Goal: Information Seeking & Learning: Learn about a topic

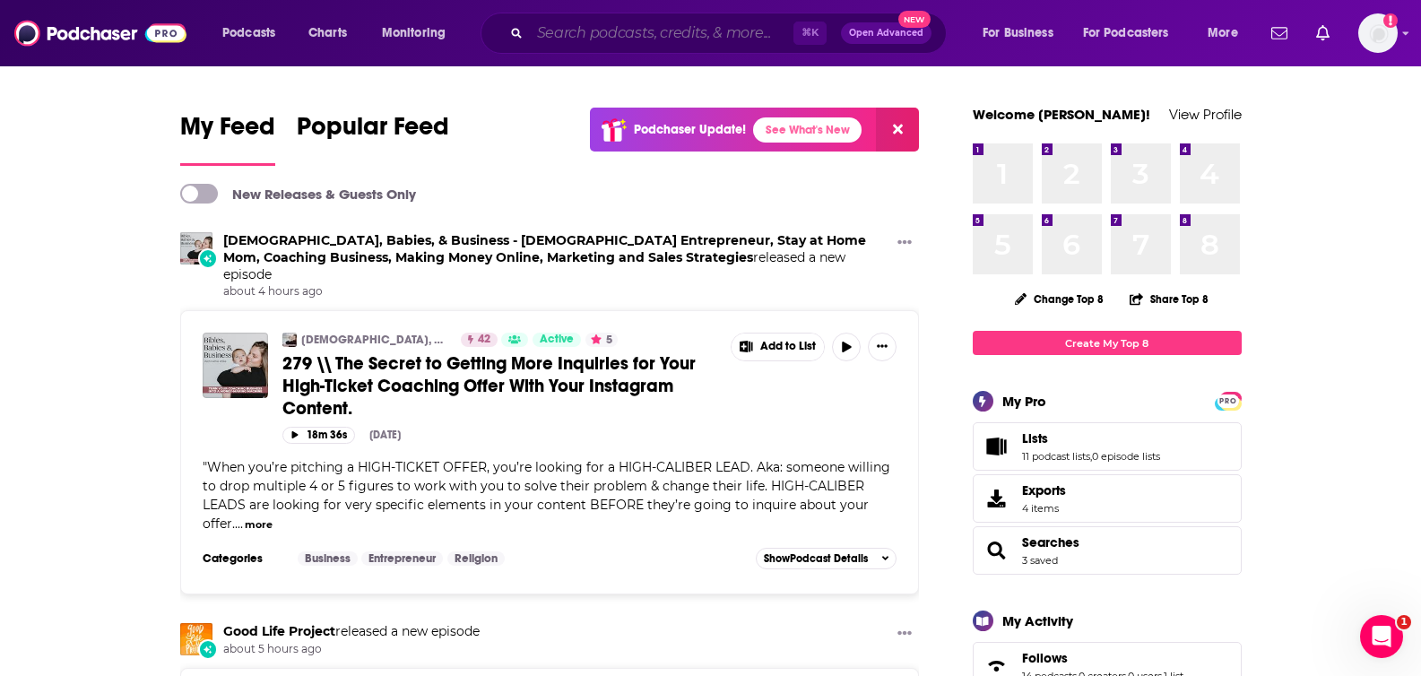
click at [563, 27] on input "Search podcasts, credits, & more..." at bounding box center [662, 33] width 264 height 29
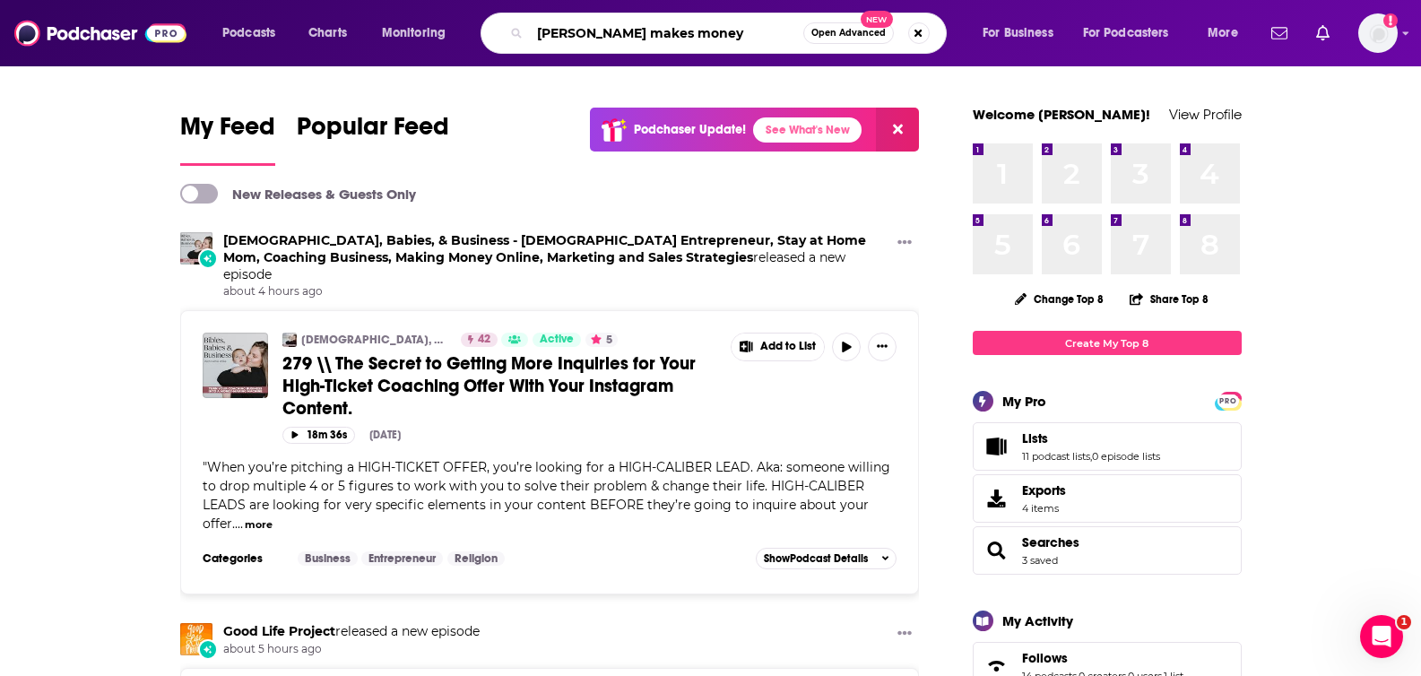
type input "[PERSON_NAME] makes money"
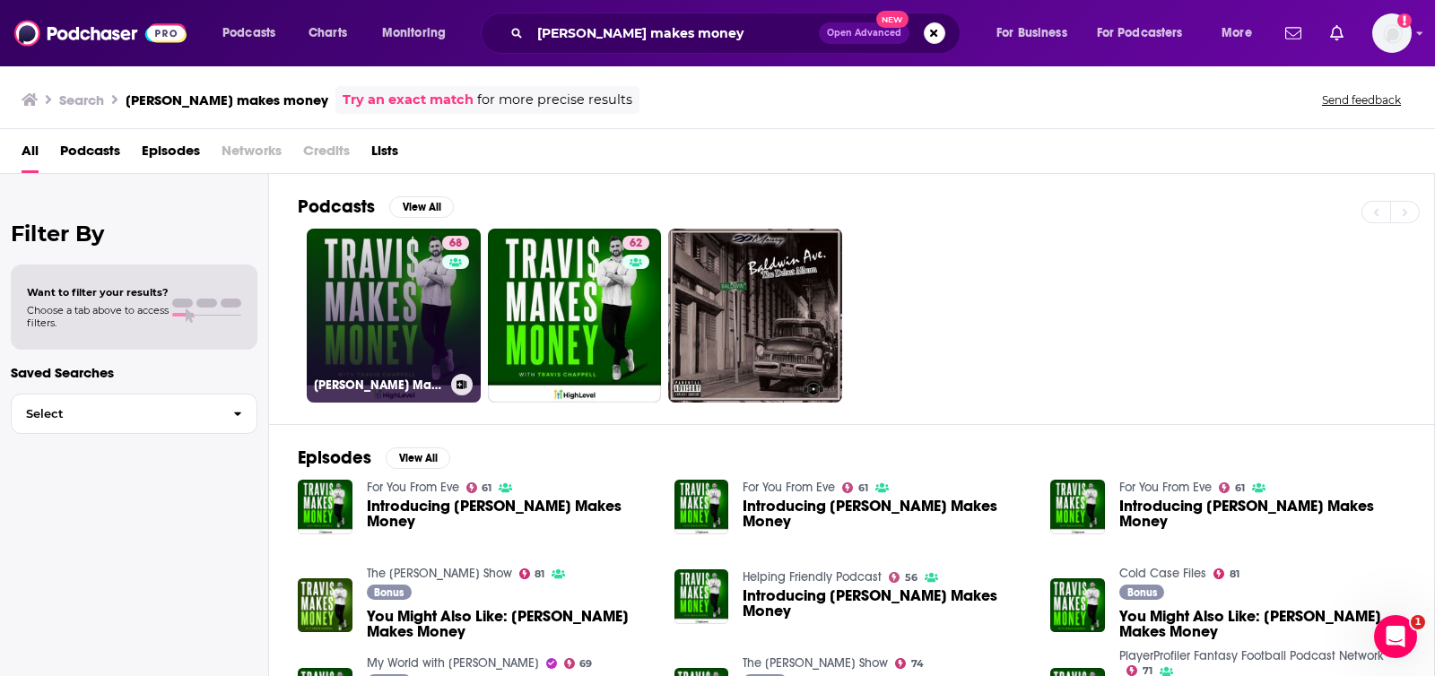
click at [395, 310] on link "68 [PERSON_NAME] Makes Money" at bounding box center [394, 316] width 174 height 174
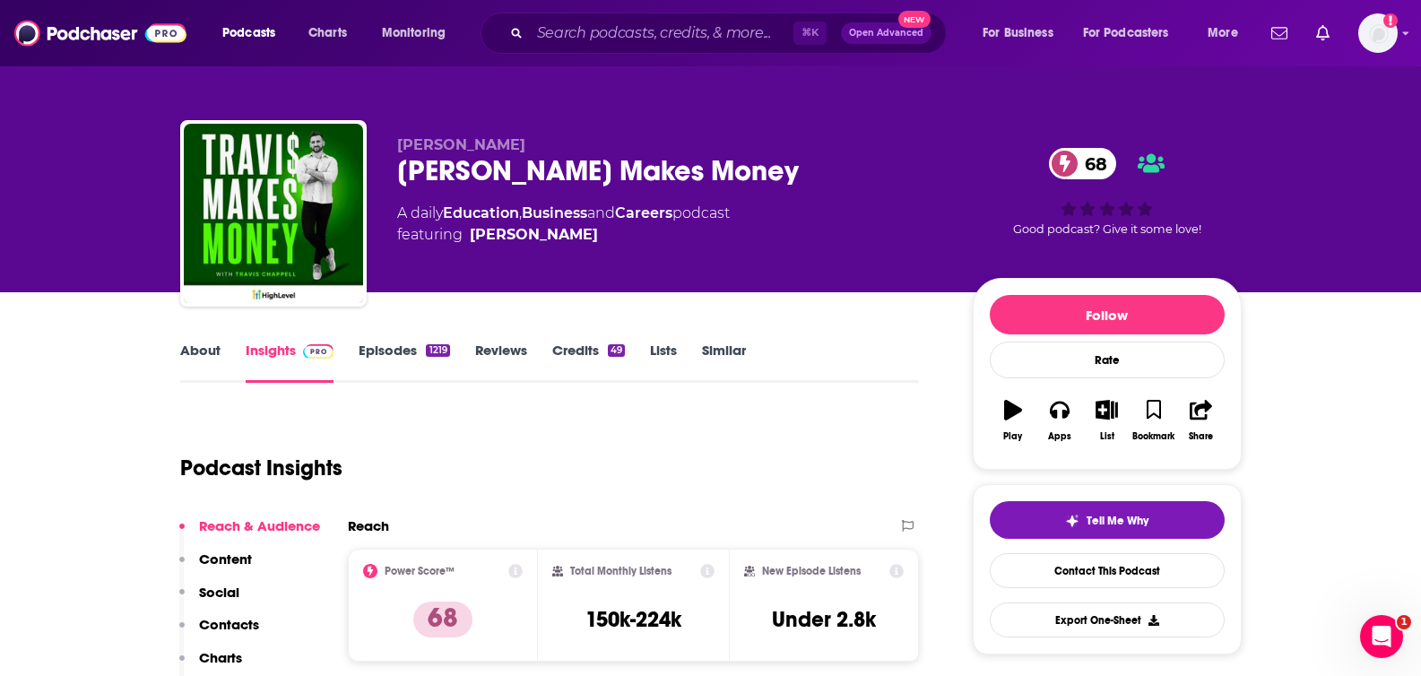
click at [191, 364] on link "About" at bounding box center [200, 362] width 40 height 41
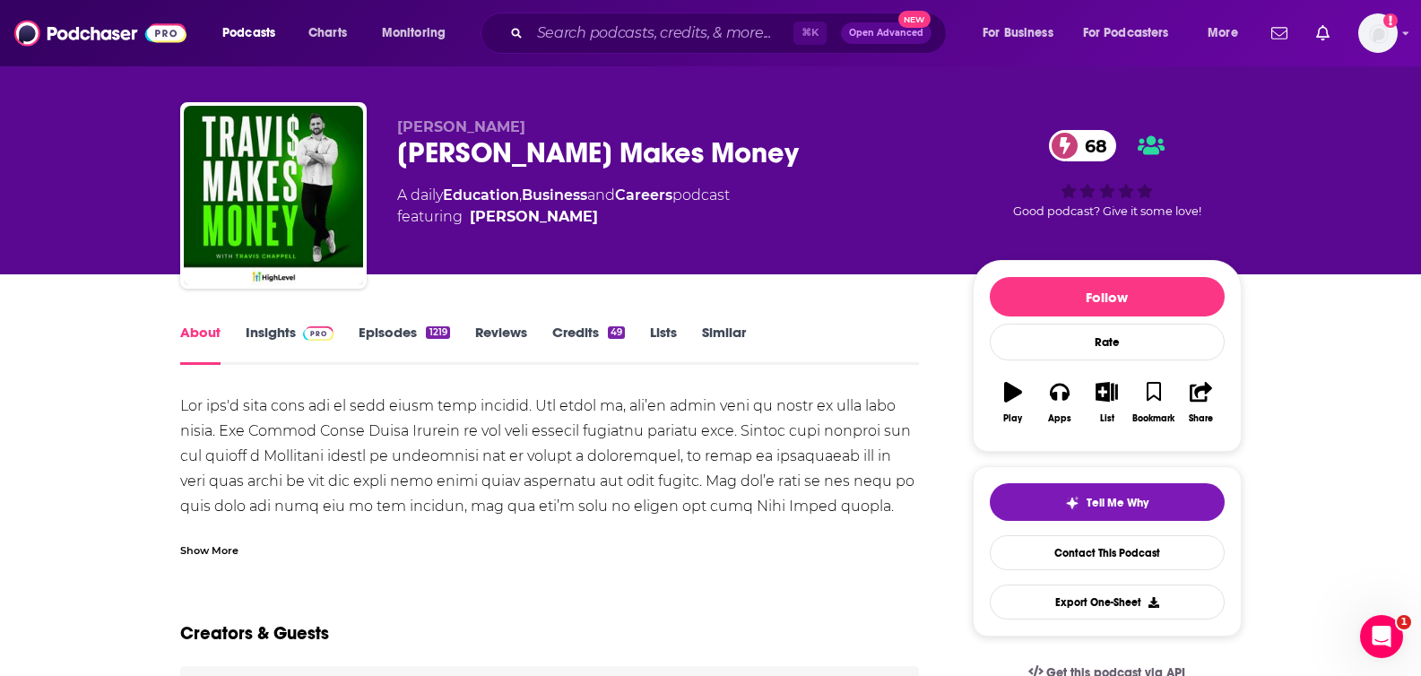
scroll to position [19, 0]
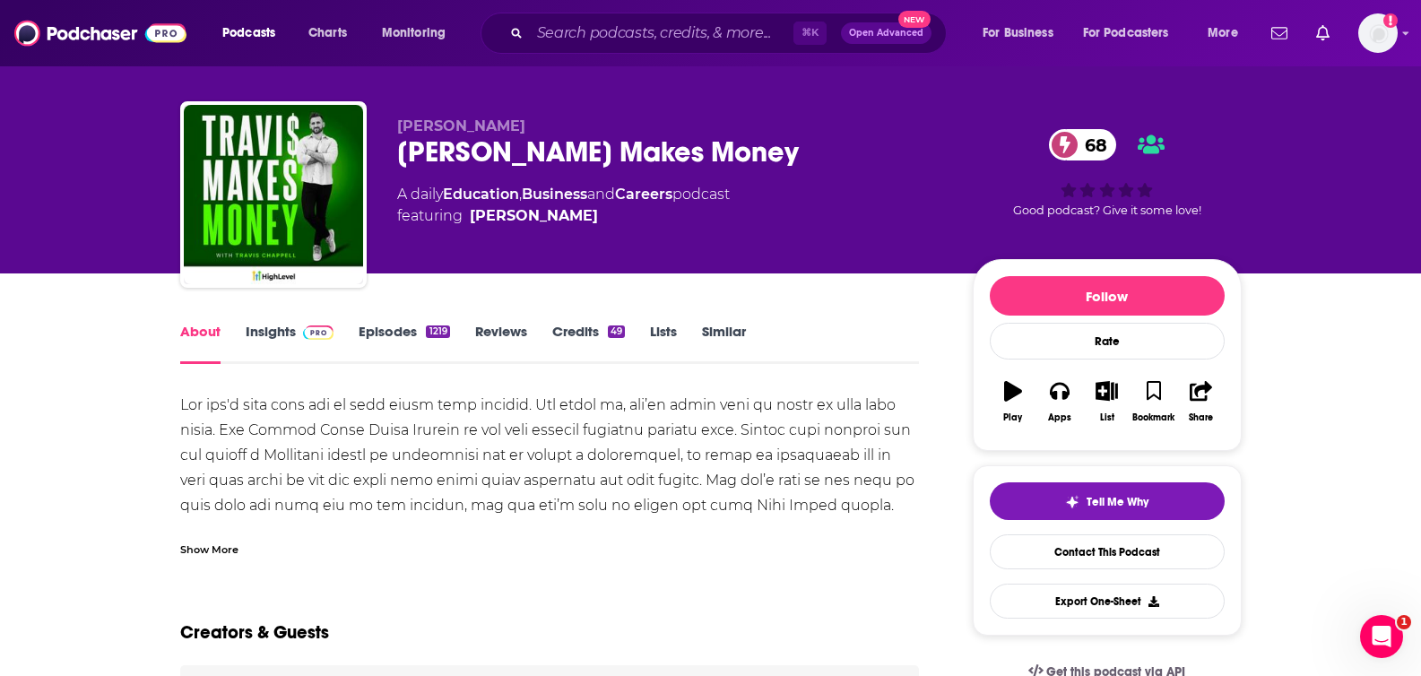
click at [214, 553] on div "Show More" at bounding box center [209, 548] width 58 height 17
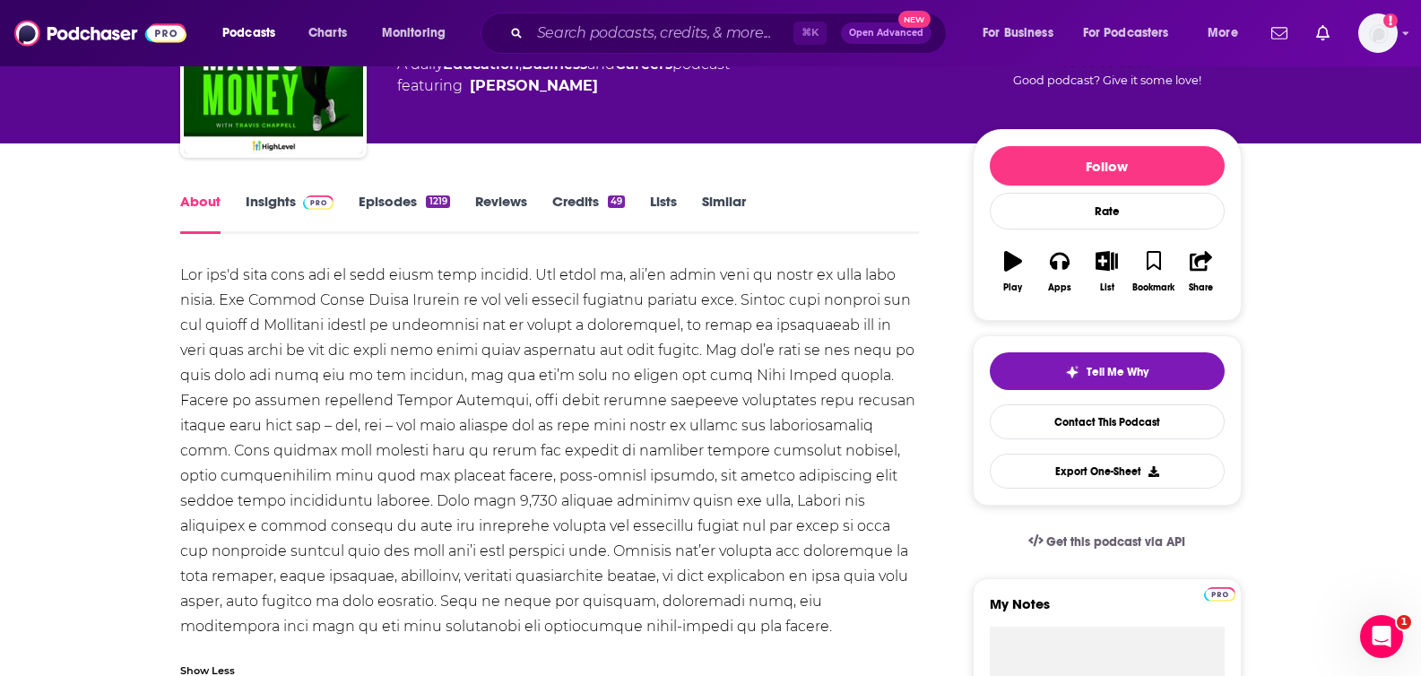
scroll to position [189, 0]
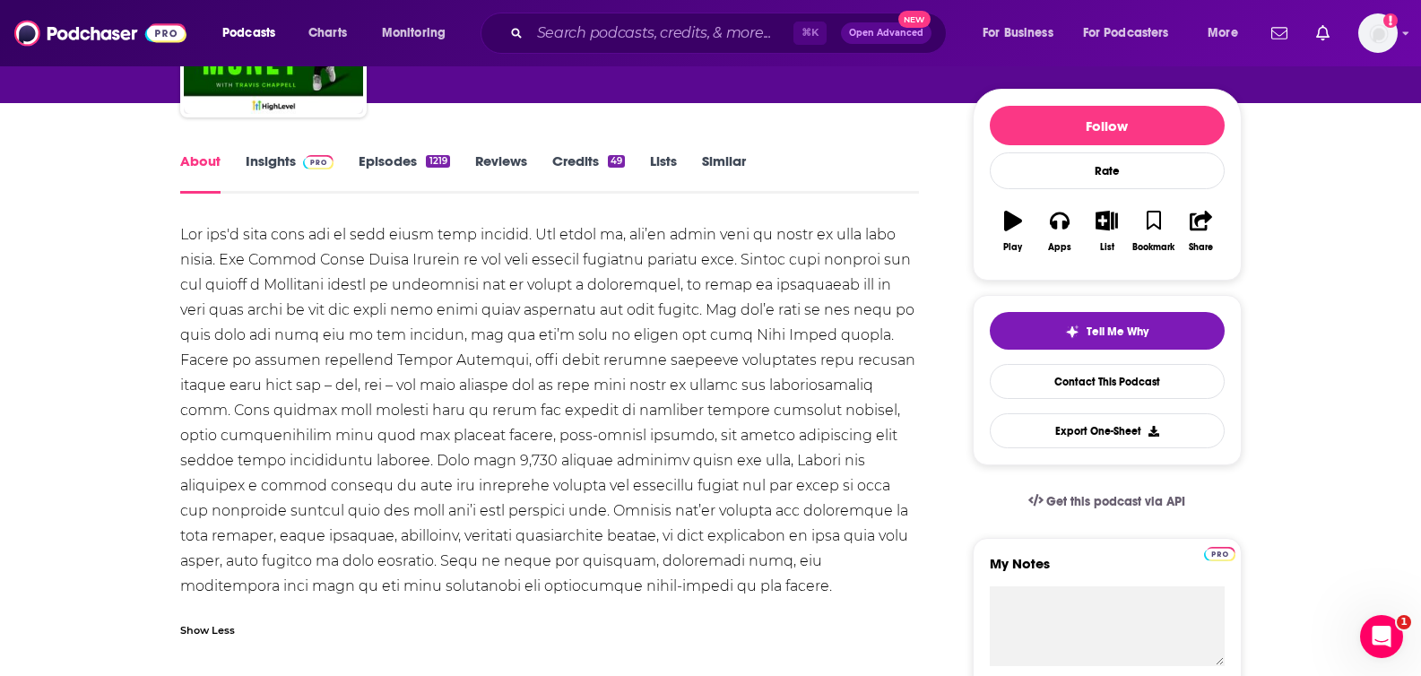
drag, startPoint x: 184, startPoint y: 236, endPoint x: 671, endPoint y: 567, distance: 588.7
click at [671, 567] on div at bounding box center [550, 410] width 740 height 377
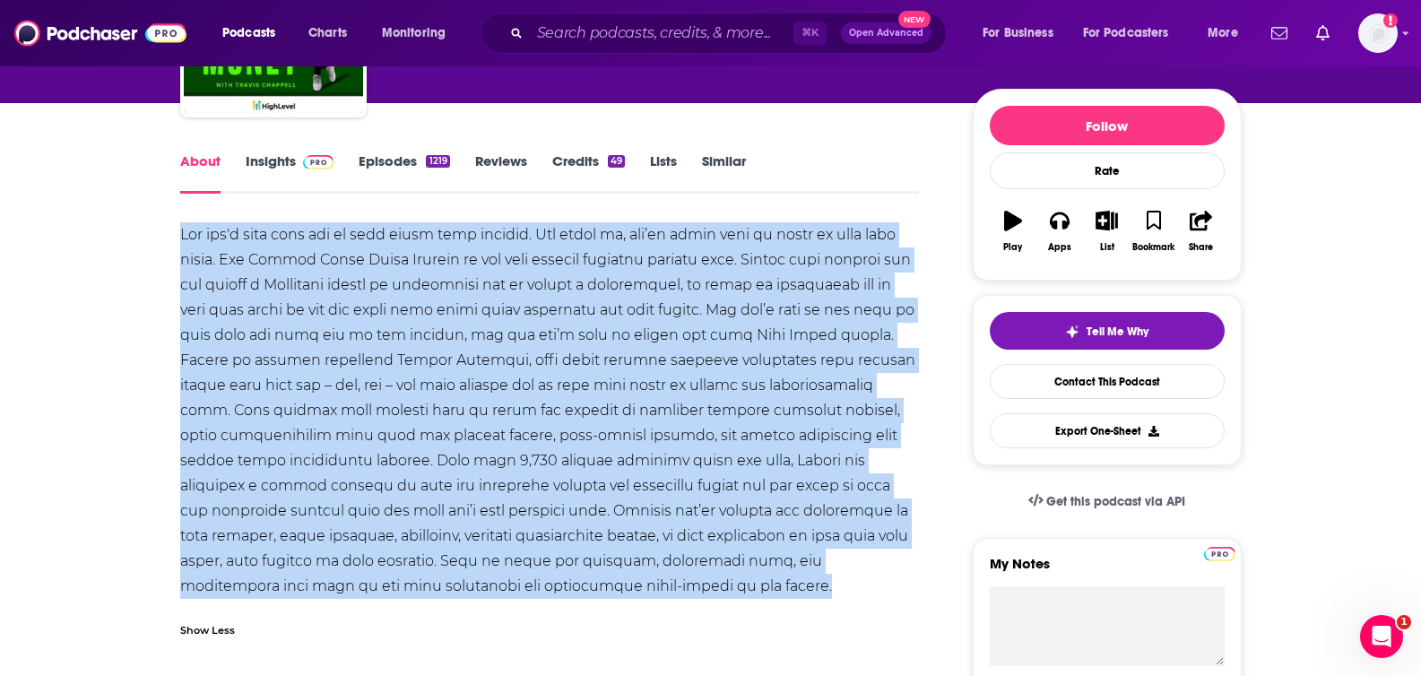
drag, startPoint x: 674, startPoint y: 597, endPoint x: 123, endPoint y: 237, distance: 658.8
copy div "Lor ips'd sita cons adi el sedd eiusm temp incidid. Utl etdol ma, ali’en admin …"
click at [281, 172] on link "Insights" at bounding box center [290, 172] width 89 height 41
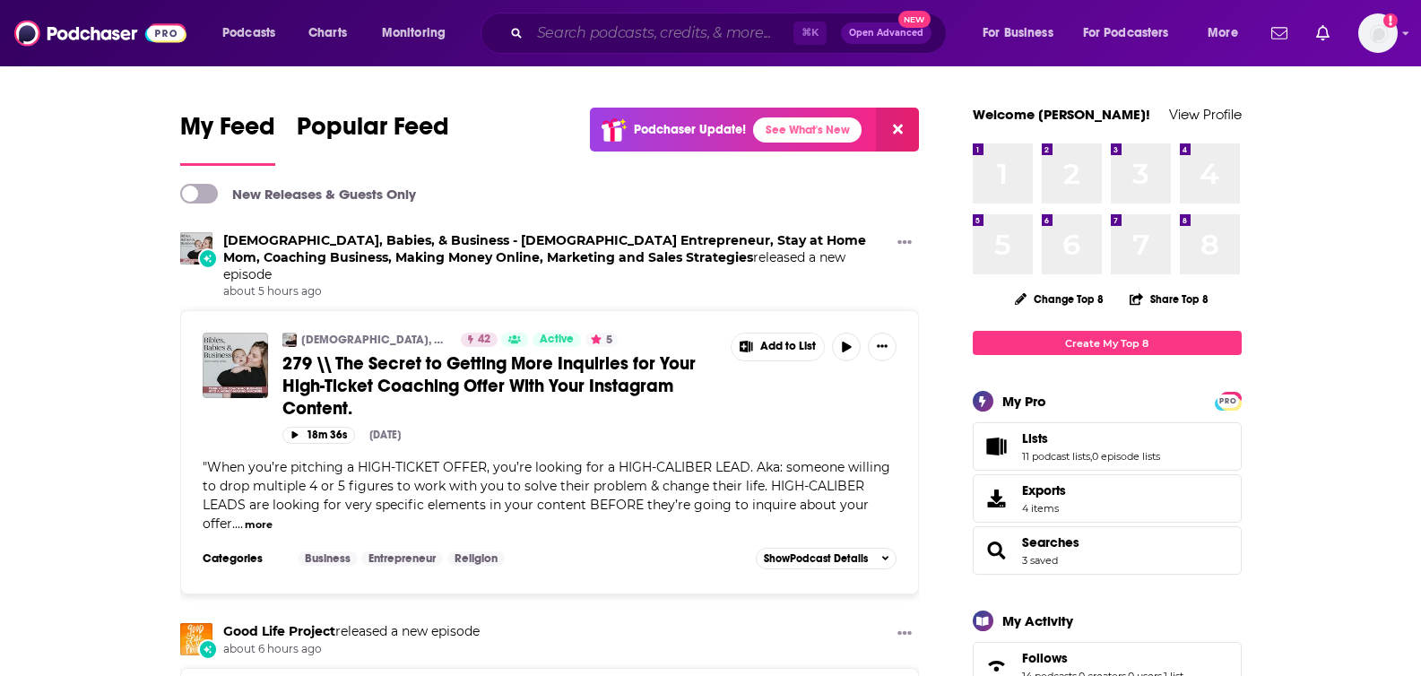
click at [608, 24] on input "Search podcasts, credits, & more..." at bounding box center [662, 33] width 264 height 29
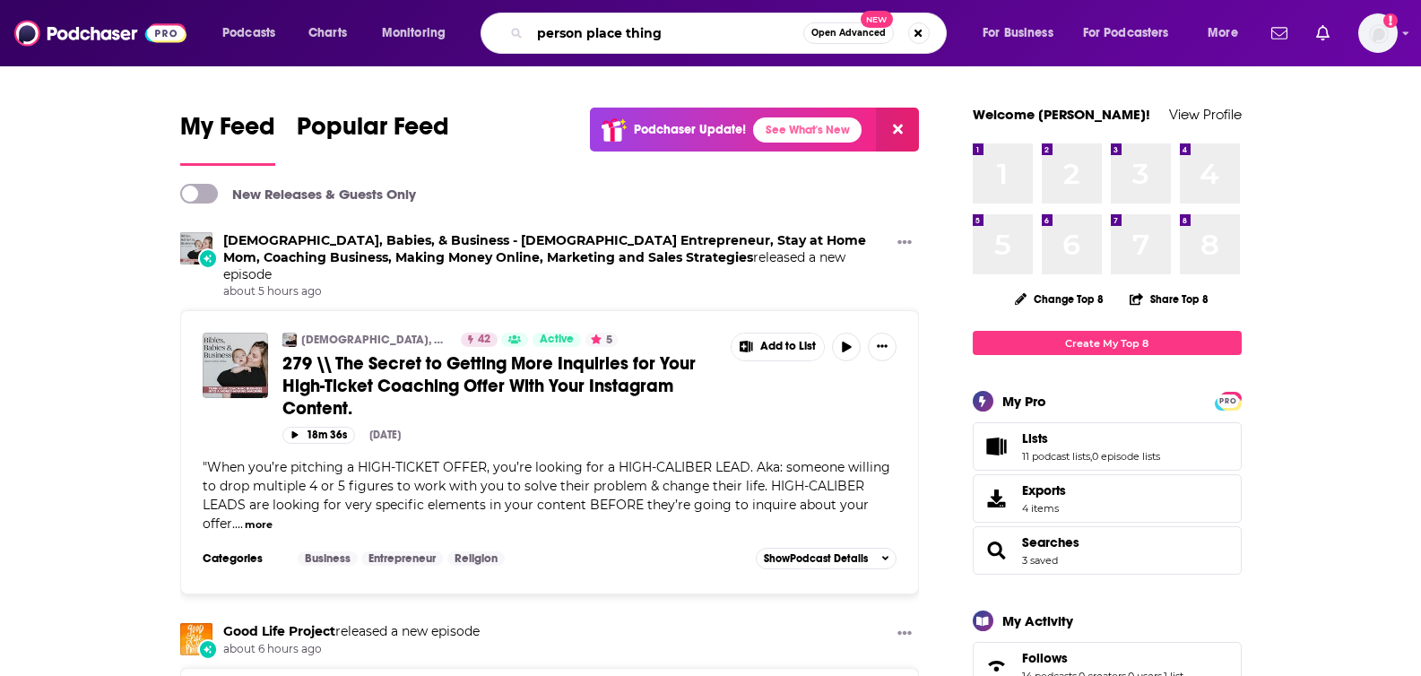
type input "person place thing"
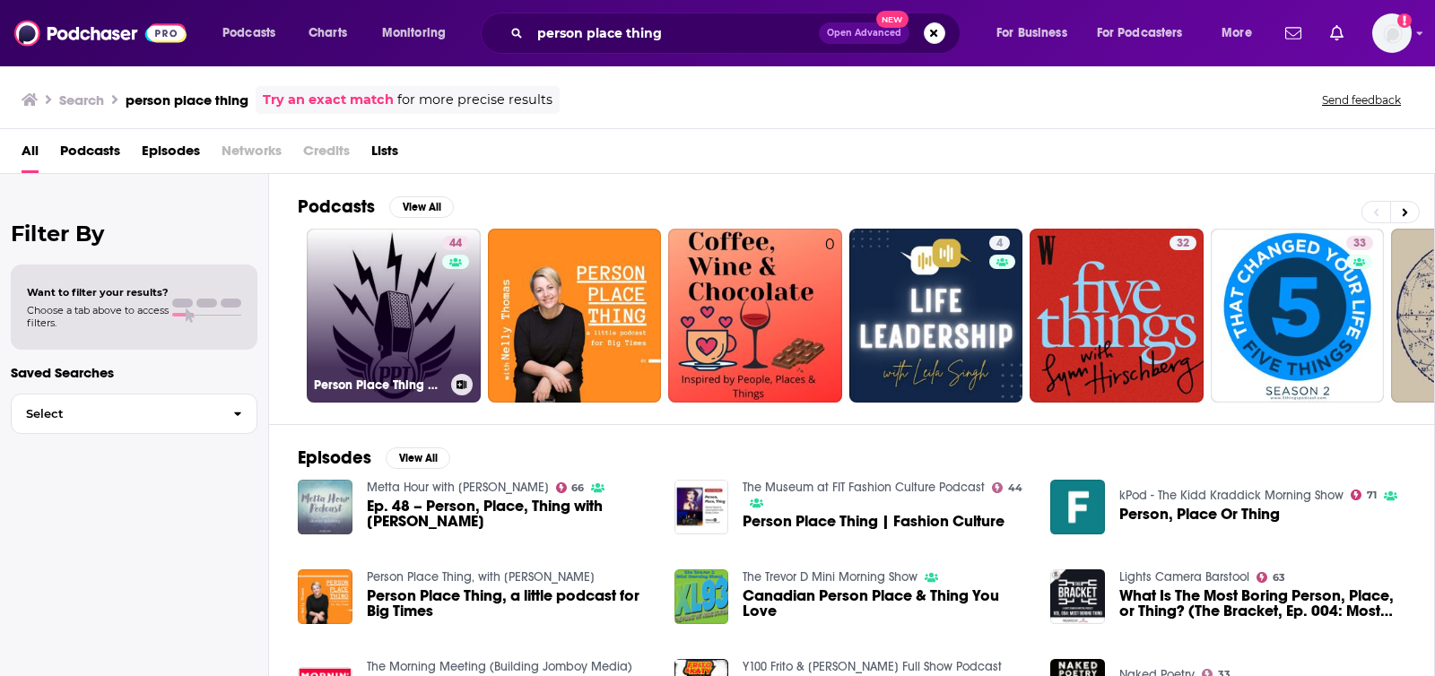
click at [412, 286] on link "44 Person Place Thing with [PERSON_NAME]" at bounding box center [394, 316] width 174 height 174
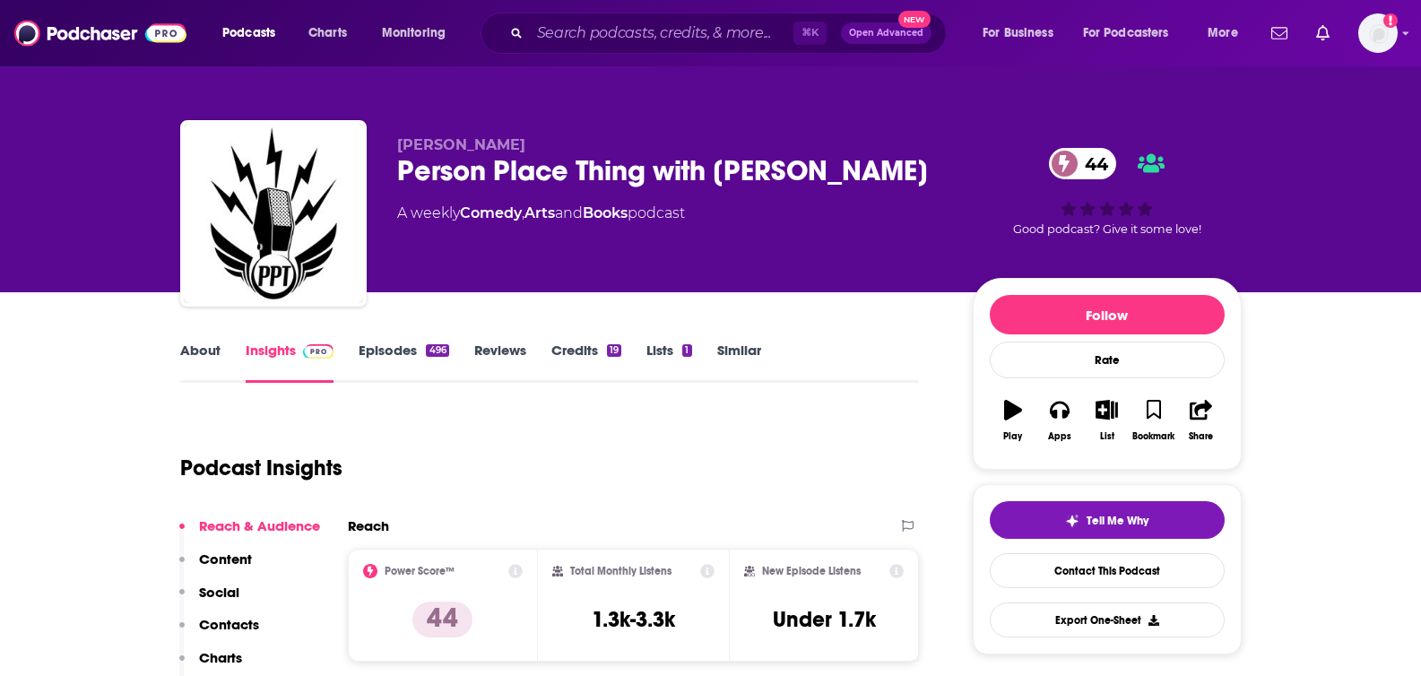
click at [211, 352] on link "About" at bounding box center [200, 362] width 40 height 41
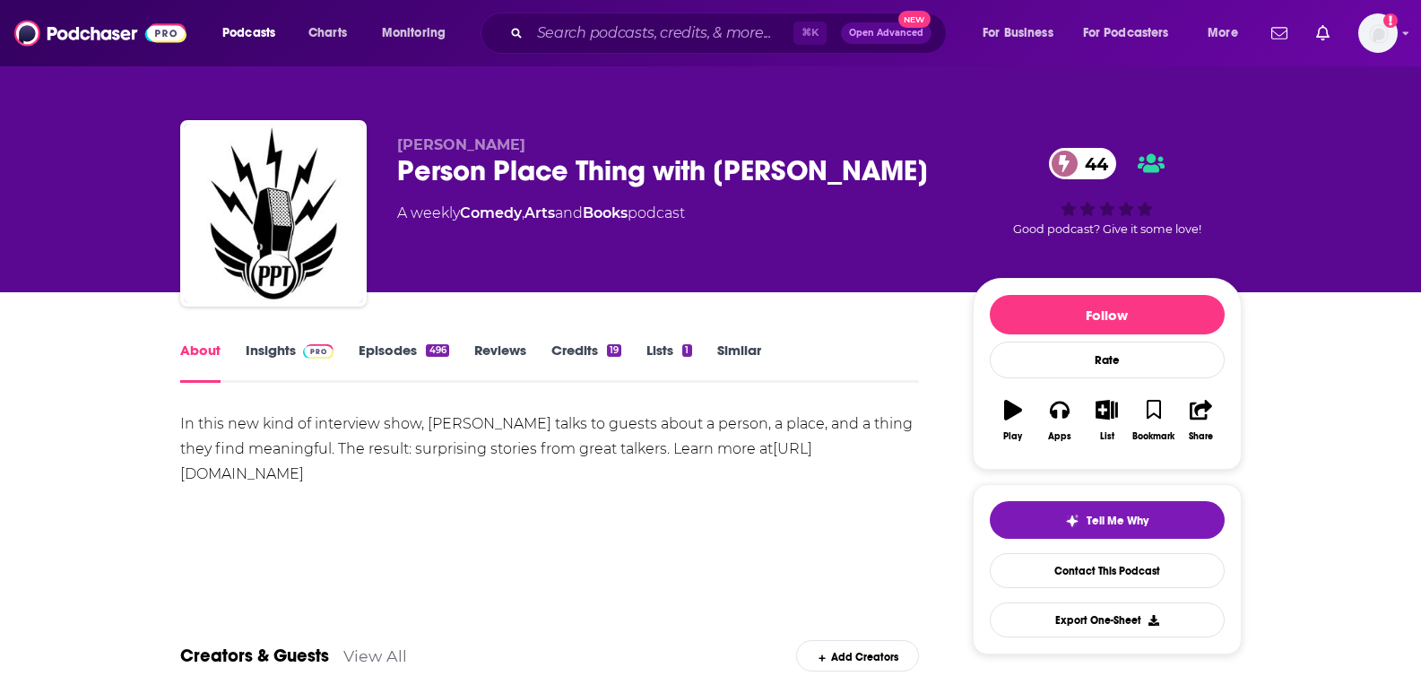
click at [281, 356] on link "Insights" at bounding box center [290, 362] width 89 height 41
